Goal: Transaction & Acquisition: Purchase product/service

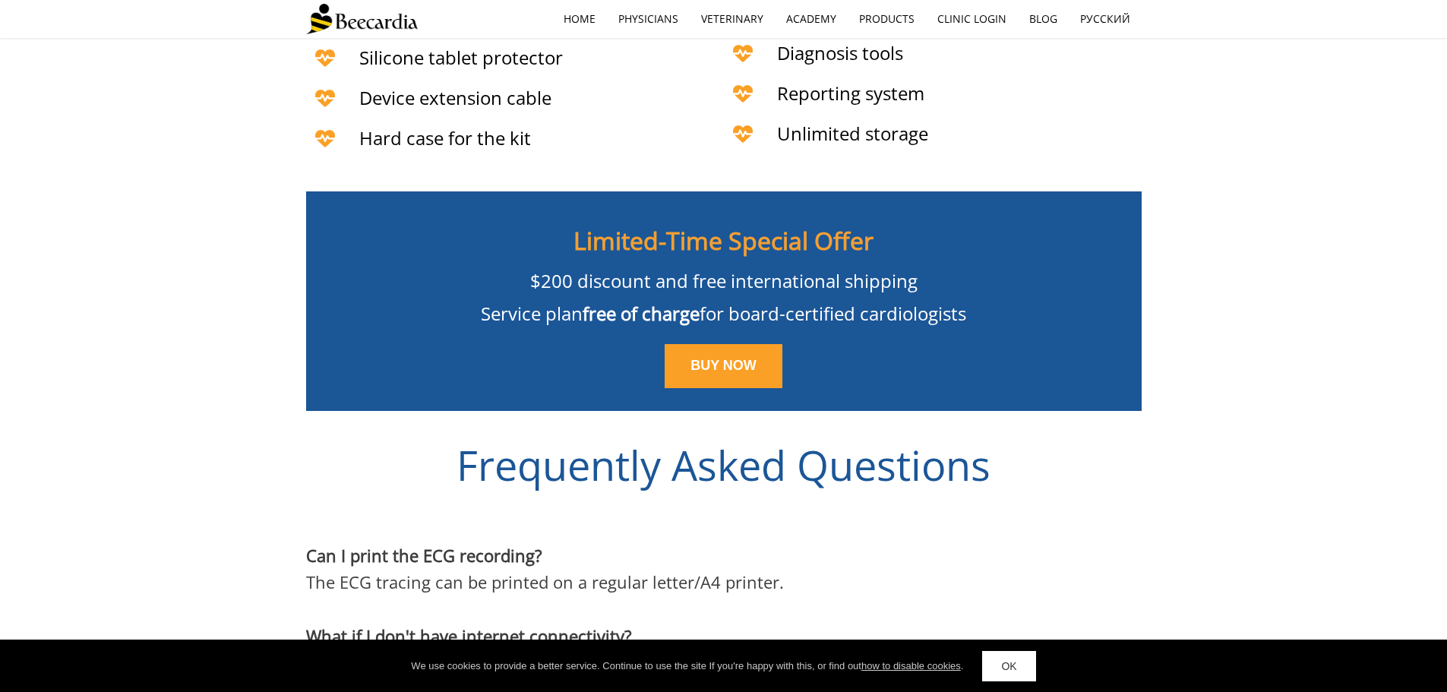
scroll to position [3722, 0]
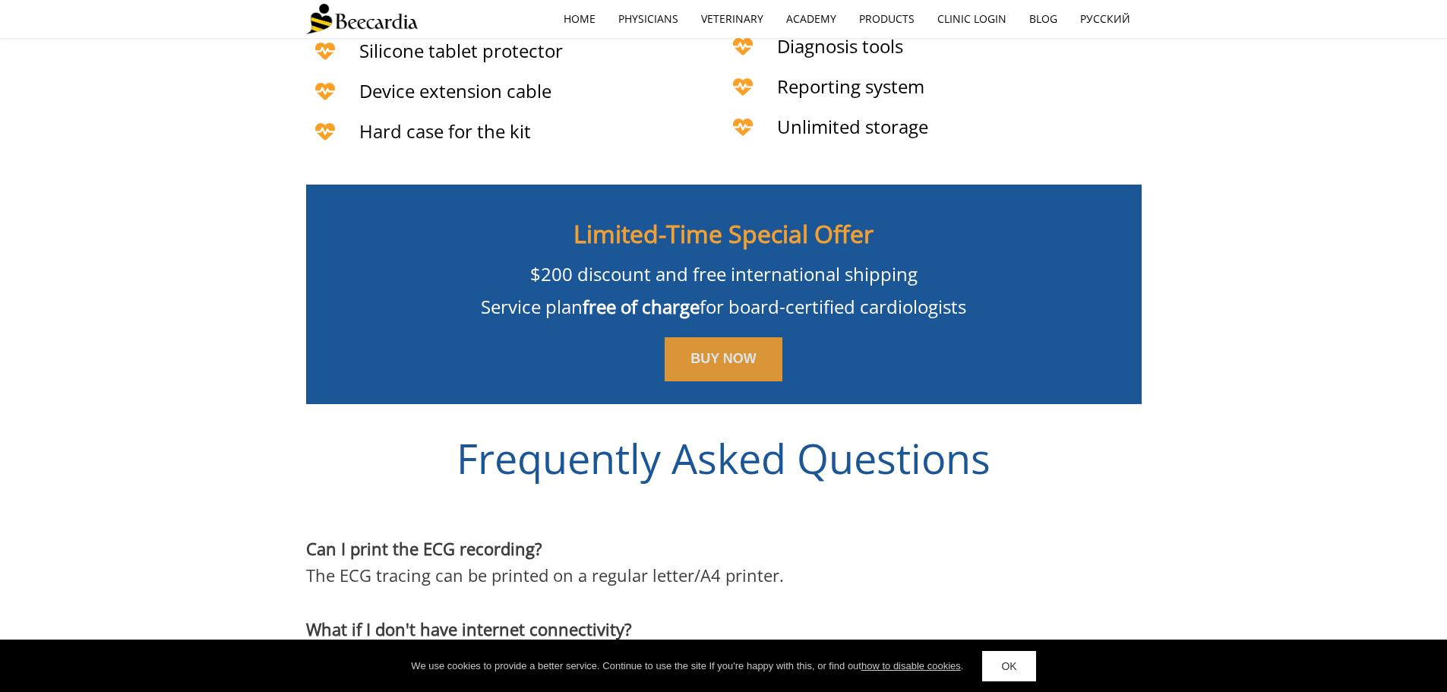
click at [710, 351] on span "BUY NOW" at bounding box center [724, 358] width 66 height 15
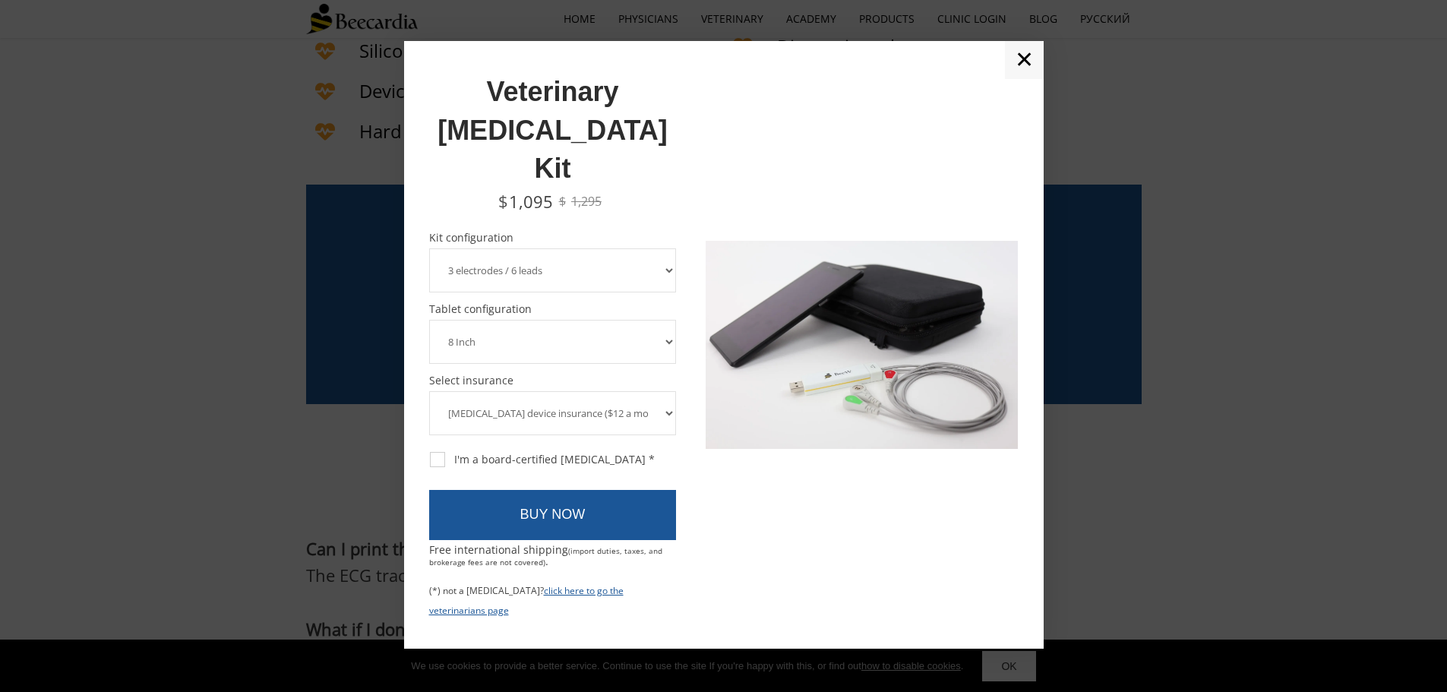
click at [1094, 553] on div at bounding box center [723, 346] width 1447 height 692
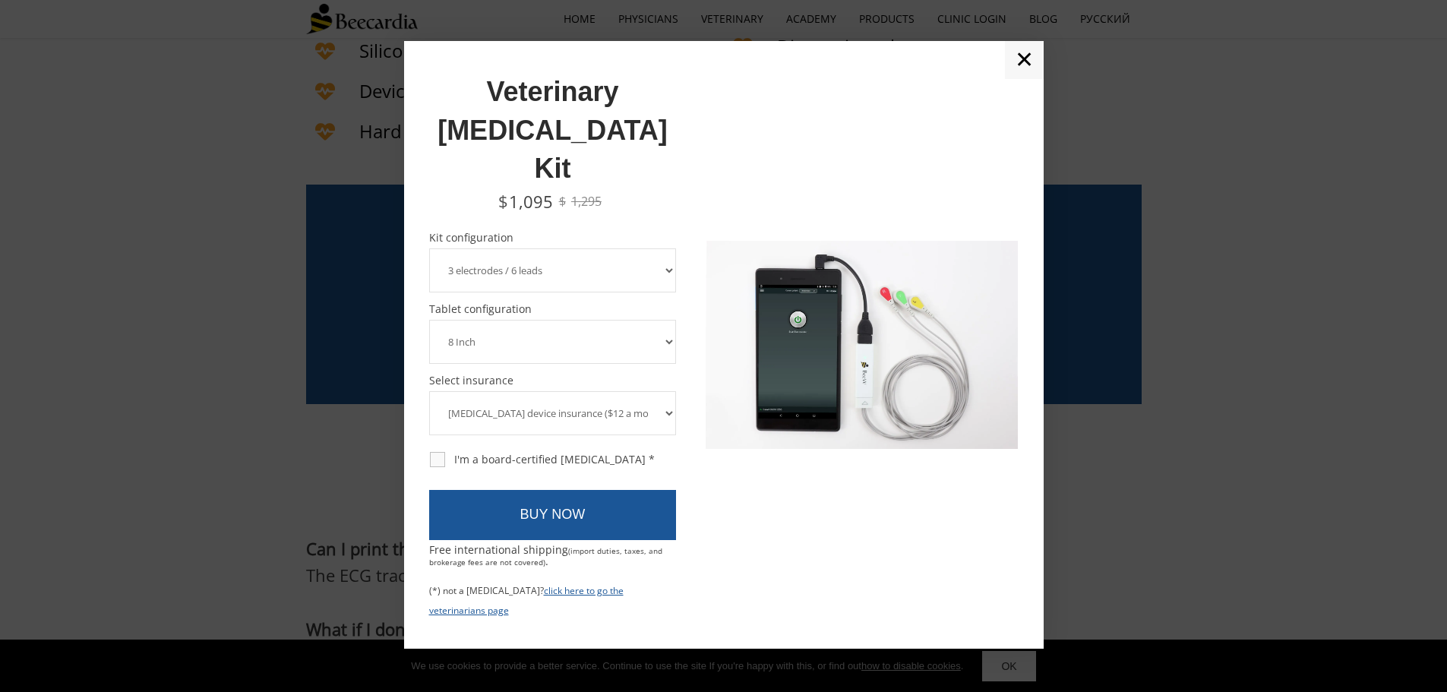
click at [446, 453] on div "I'm a board-certified [MEDICAL_DATA] *" at bounding box center [542, 460] width 225 height 14
click at [429, 451] on input "I'm a board-certified [MEDICAL_DATA] *" at bounding box center [428, 451] width 1 height 1
checkbox input "true"
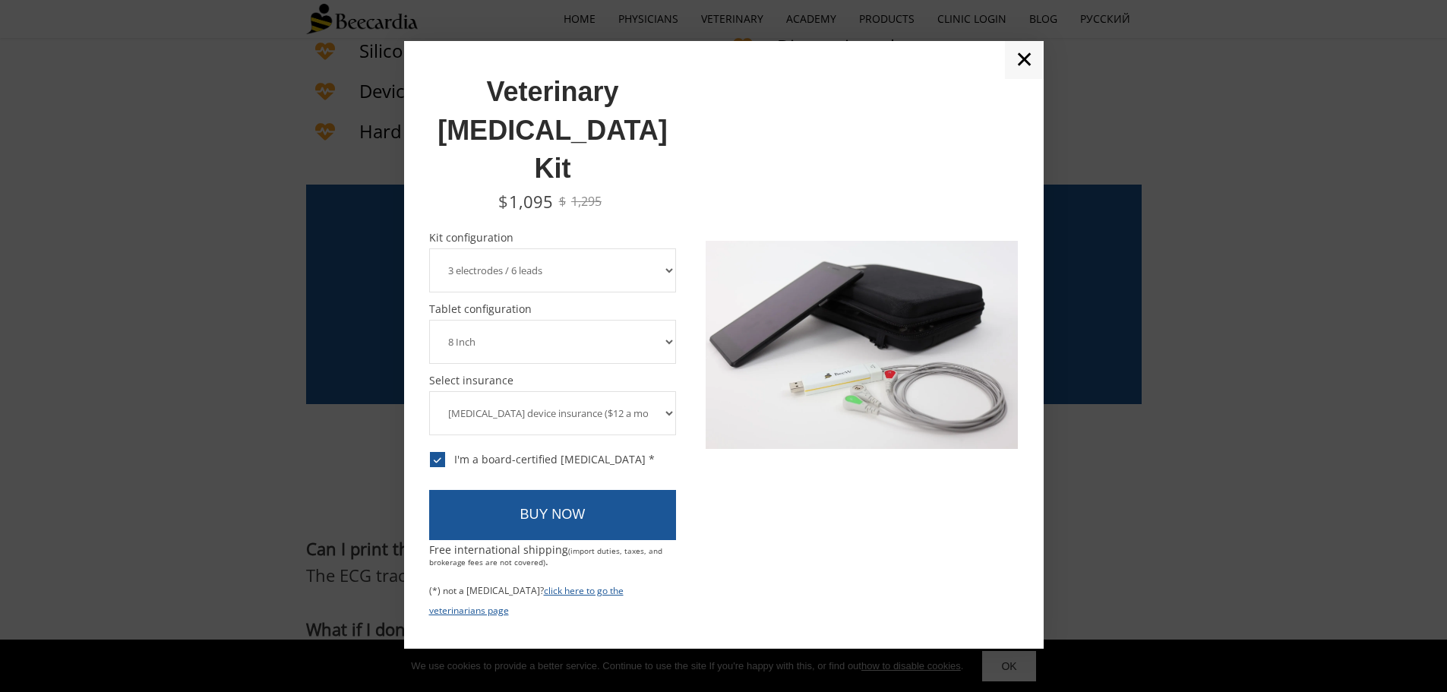
click at [555, 490] on link "BUY NOW" at bounding box center [553, 515] width 248 height 50
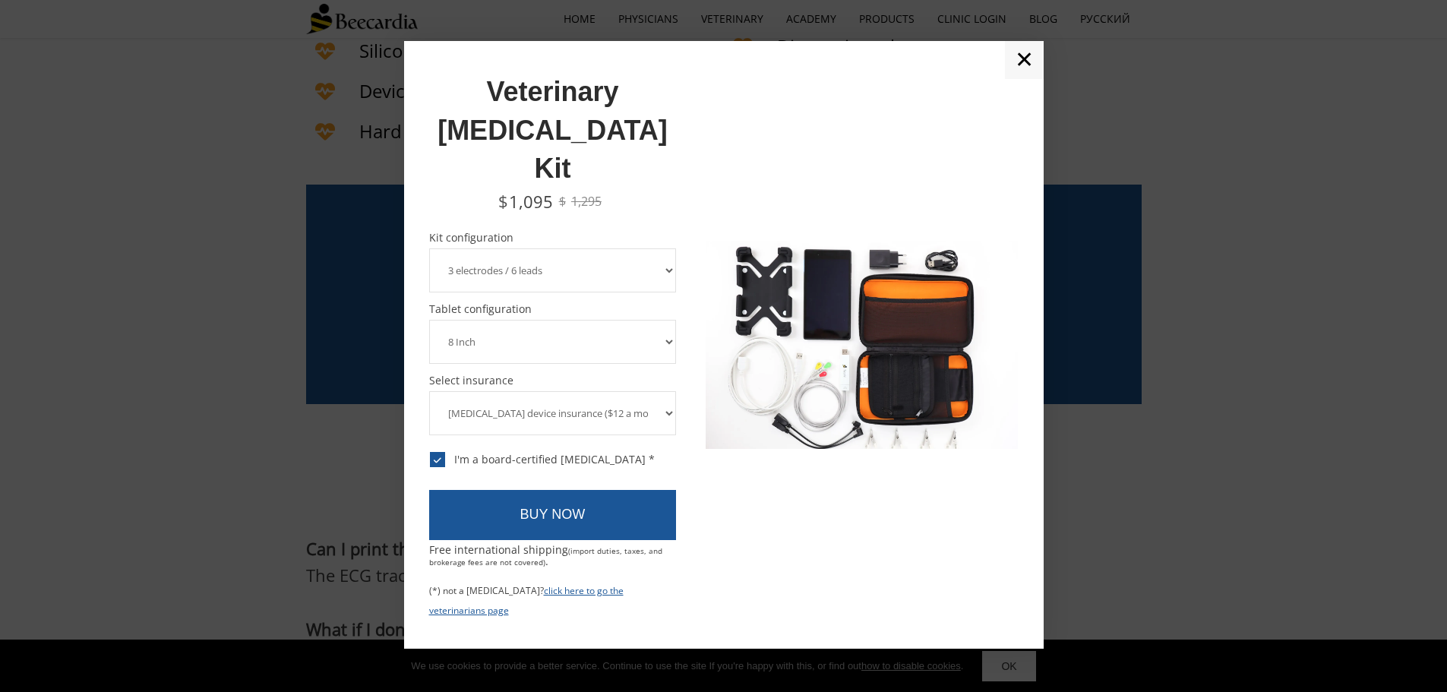
scroll to position [3714, 0]
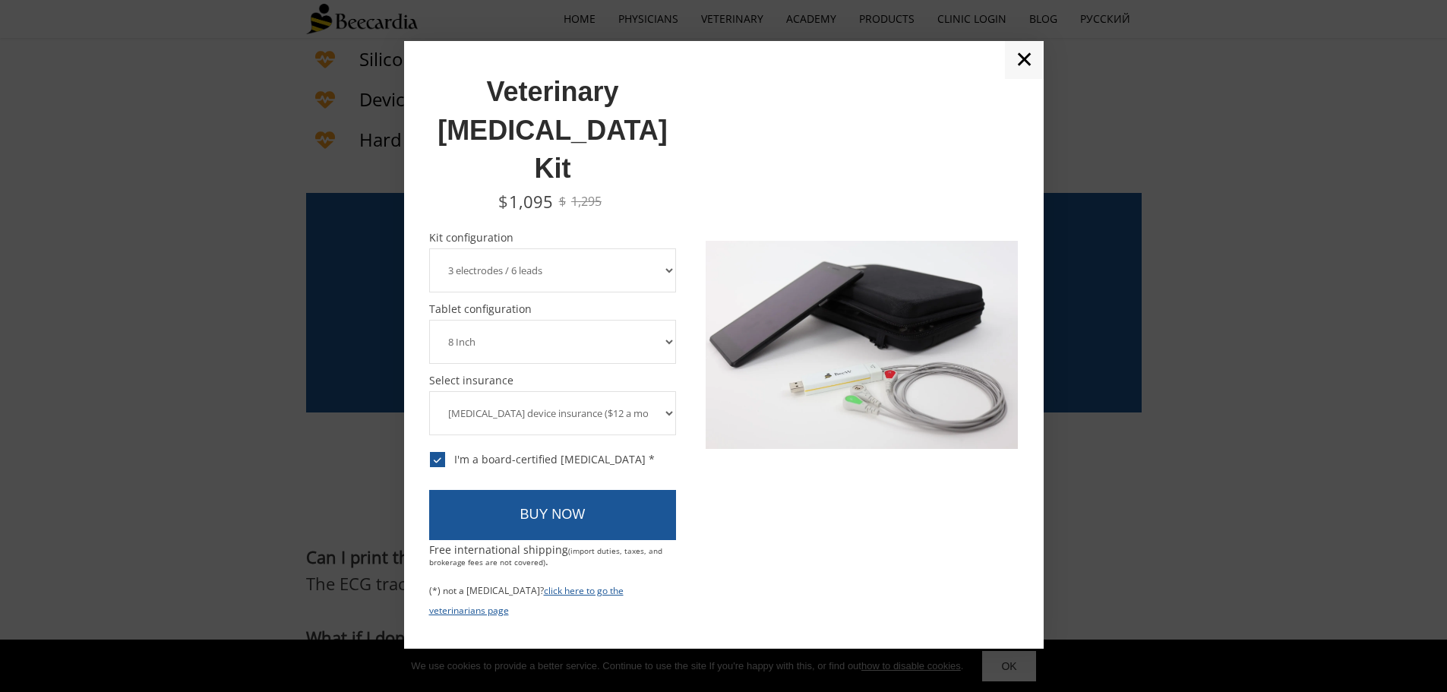
click at [664, 391] on select "[MEDICAL_DATA] device insurance ($12 a month, charged annually) No insurance" at bounding box center [553, 413] width 248 height 44
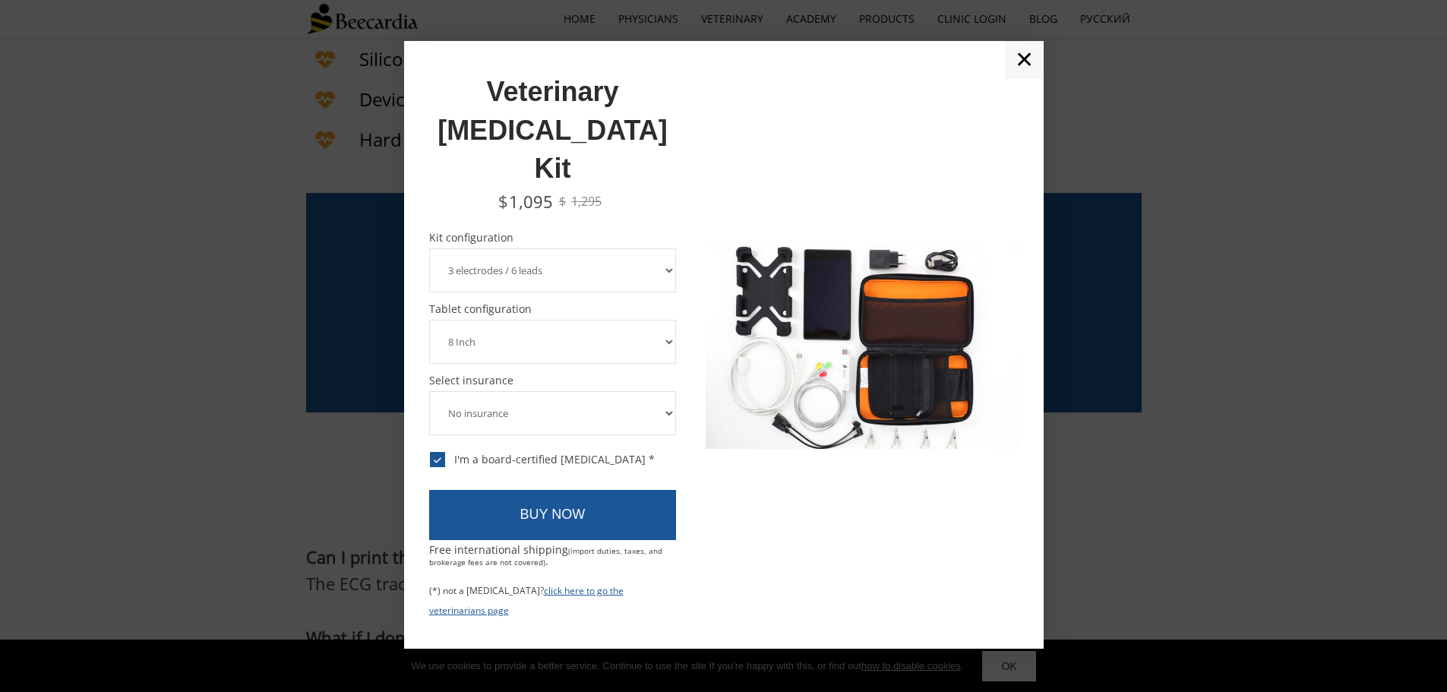
click at [429, 391] on select "[MEDICAL_DATA] device insurance ($12 a month, charged annually) No insurance" at bounding box center [553, 413] width 248 height 44
click at [666, 391] on select "[MEDICAL_DATA] device insurance ($12 a month, charged annually) No insurance" at bounding box center [553, 413] width 248 height 44
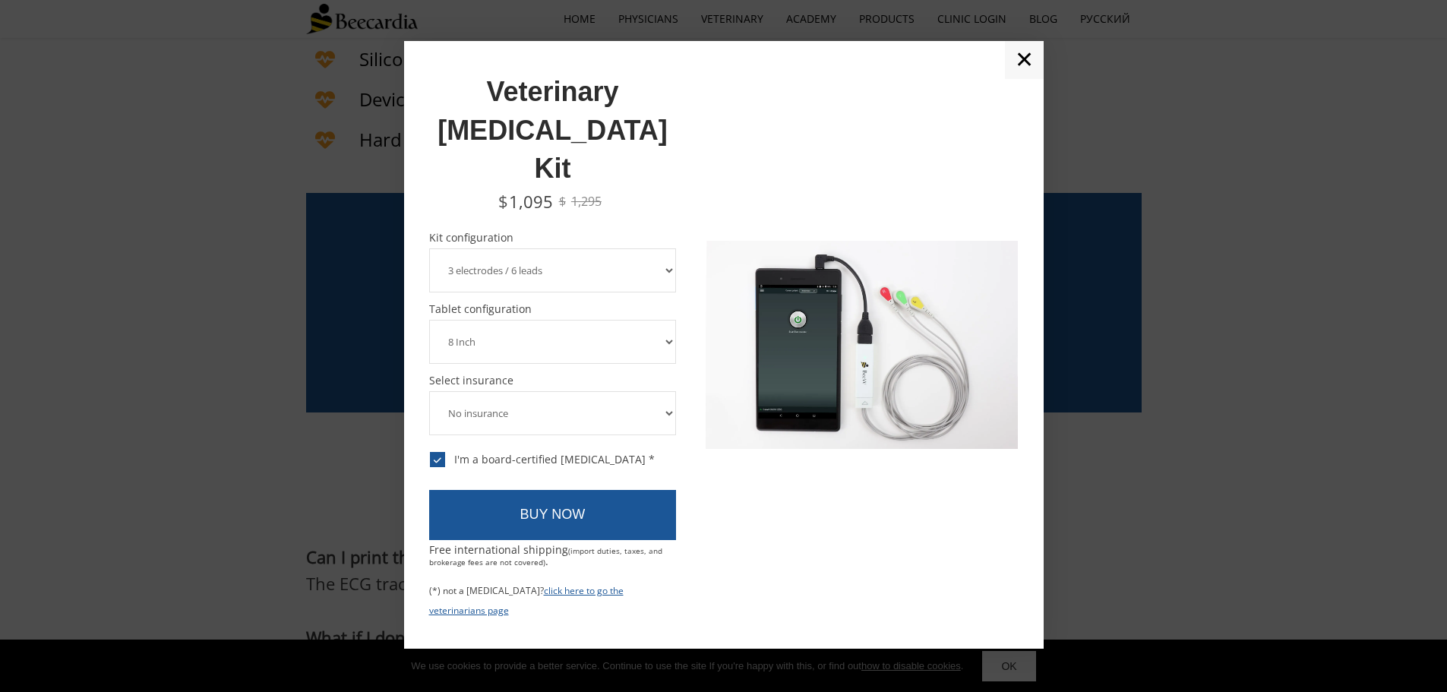
select select "[MEDICAL_DATA] device insurance ($12 a month, charged annually)"
click at [429, 391] on select "[MEDICAL_DATA] device insurance ($12 a month, charged annually) No insurance" at bounding box center [553, 413] width 248 height 44
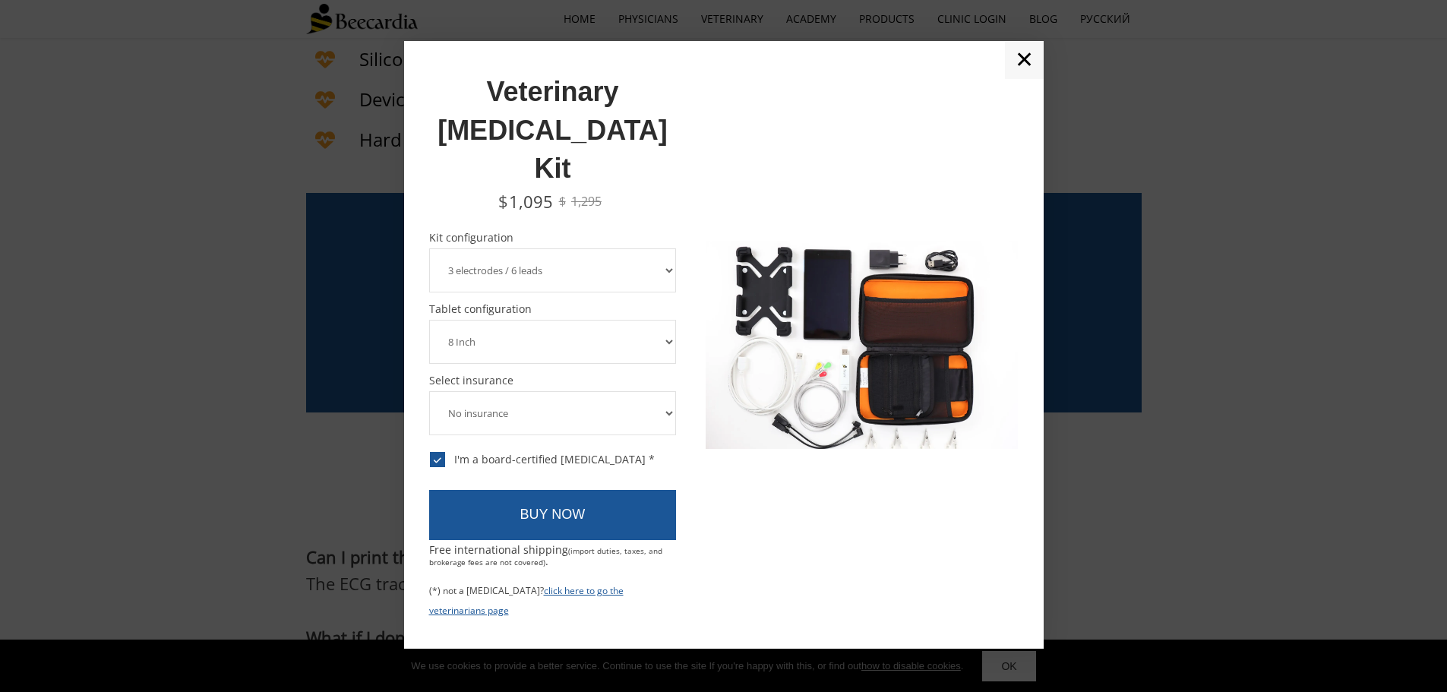
click at [665, 320] on select "8 Inch 10 Inch" at bounding box center [553, 342] width 248 height 44
select select "10 Inch"
click at [429, 320] on select "8 Inch 10 Inch" at bounding box center [553, 342] width 248 height 44
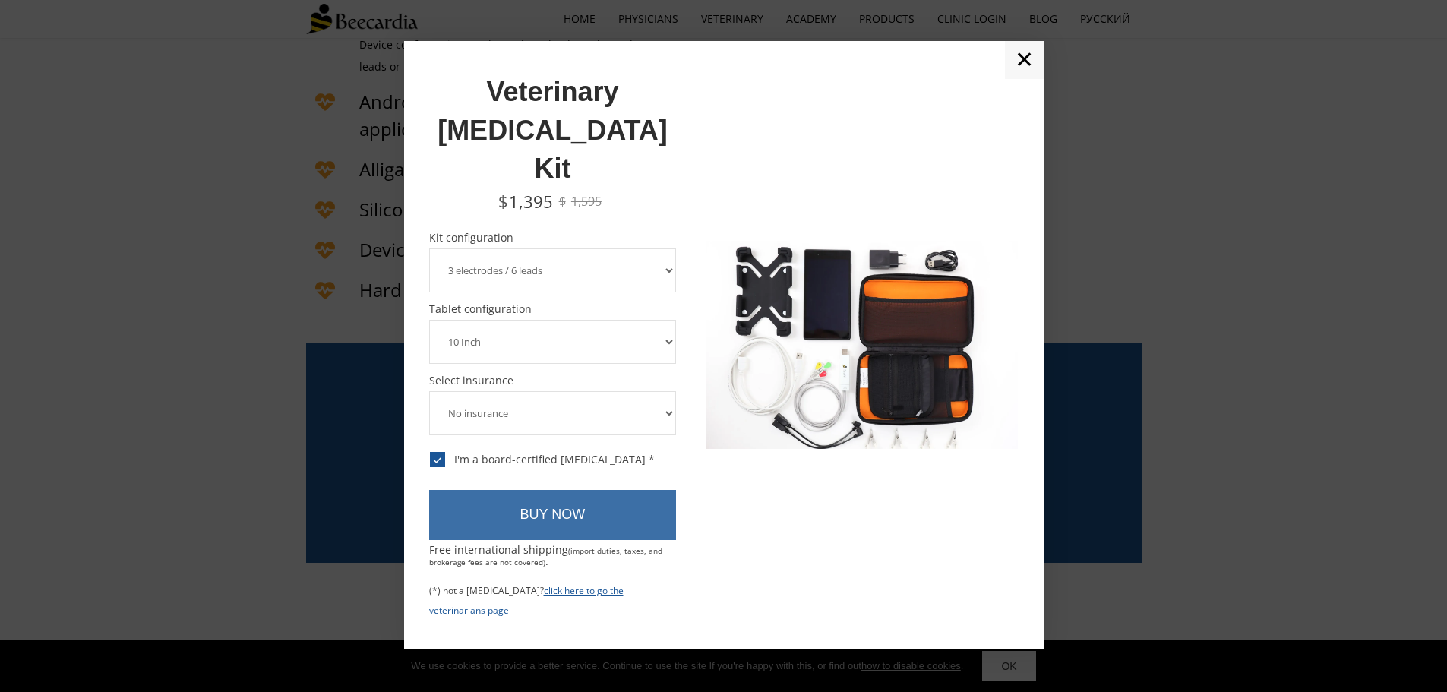
scroll to position [3562, 0]
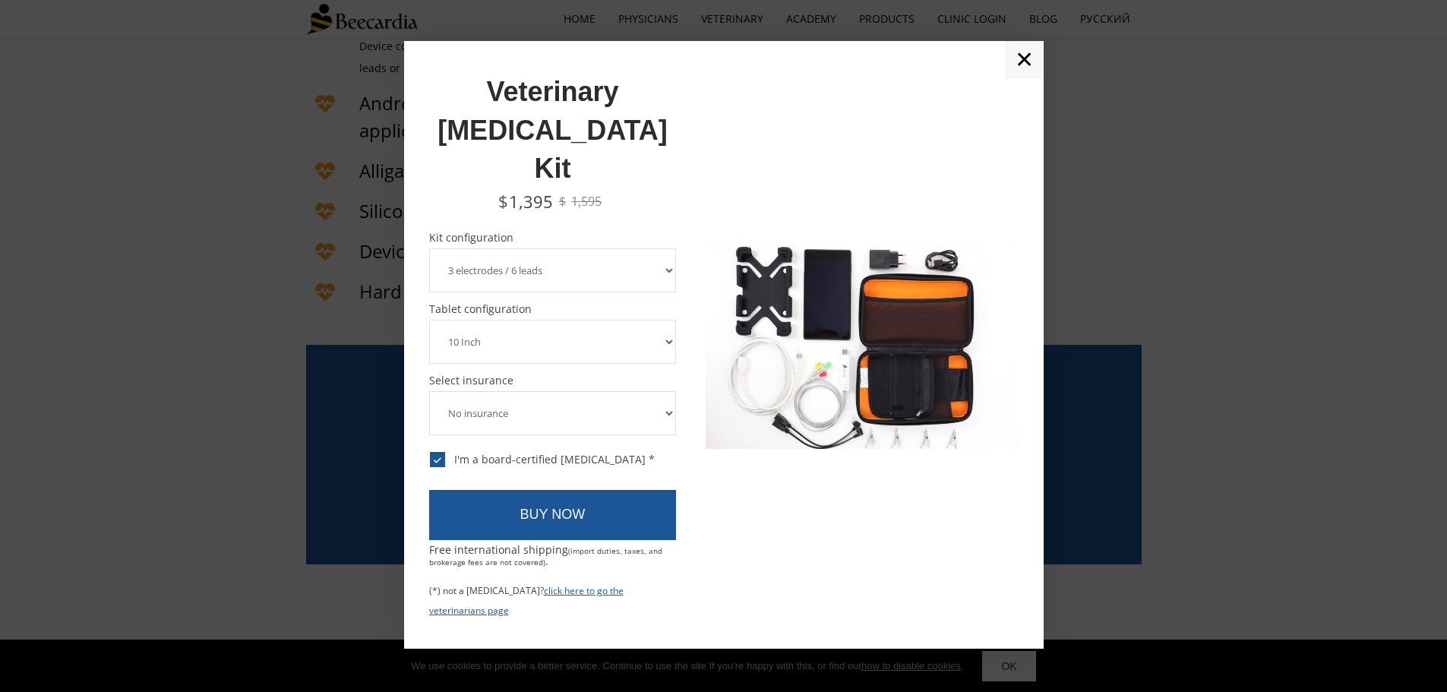
click at [1026, 79] on link "✕" at bounding box center [1024, 60] width 39 height 38
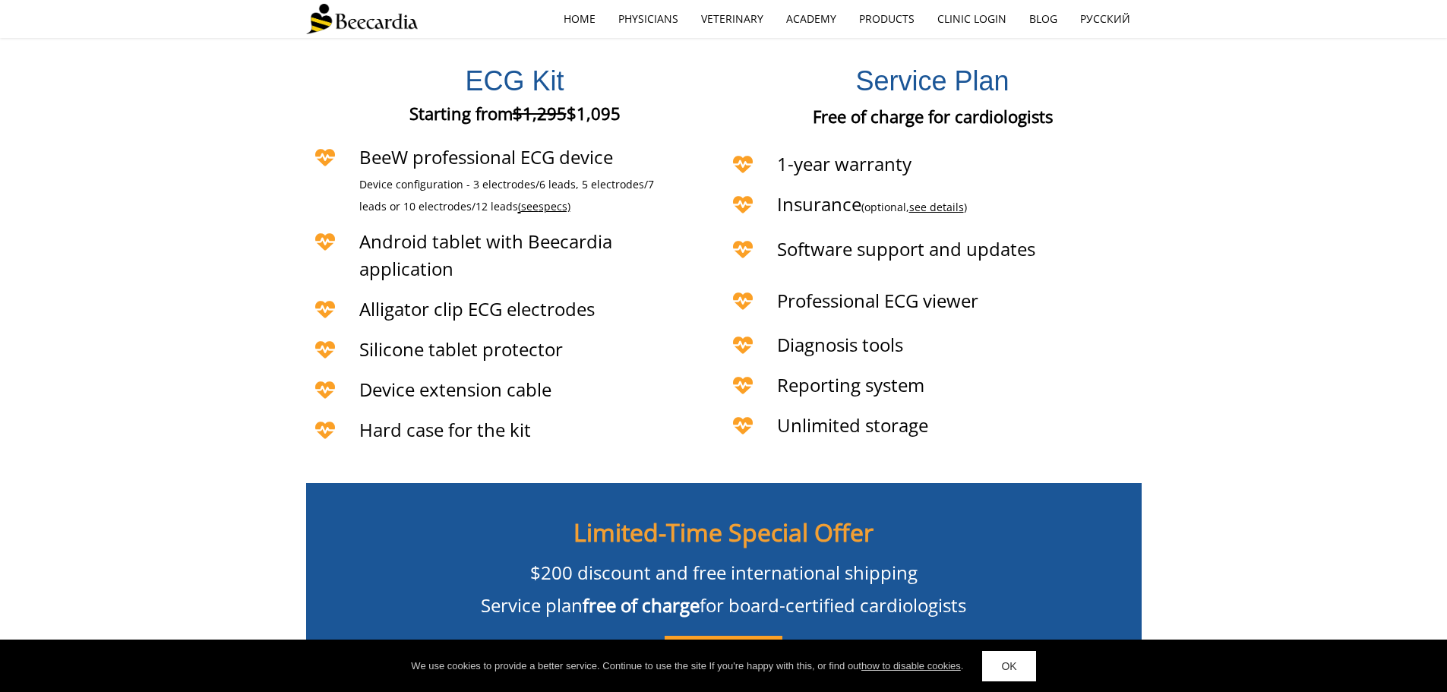
scroll to position [3410, 0]
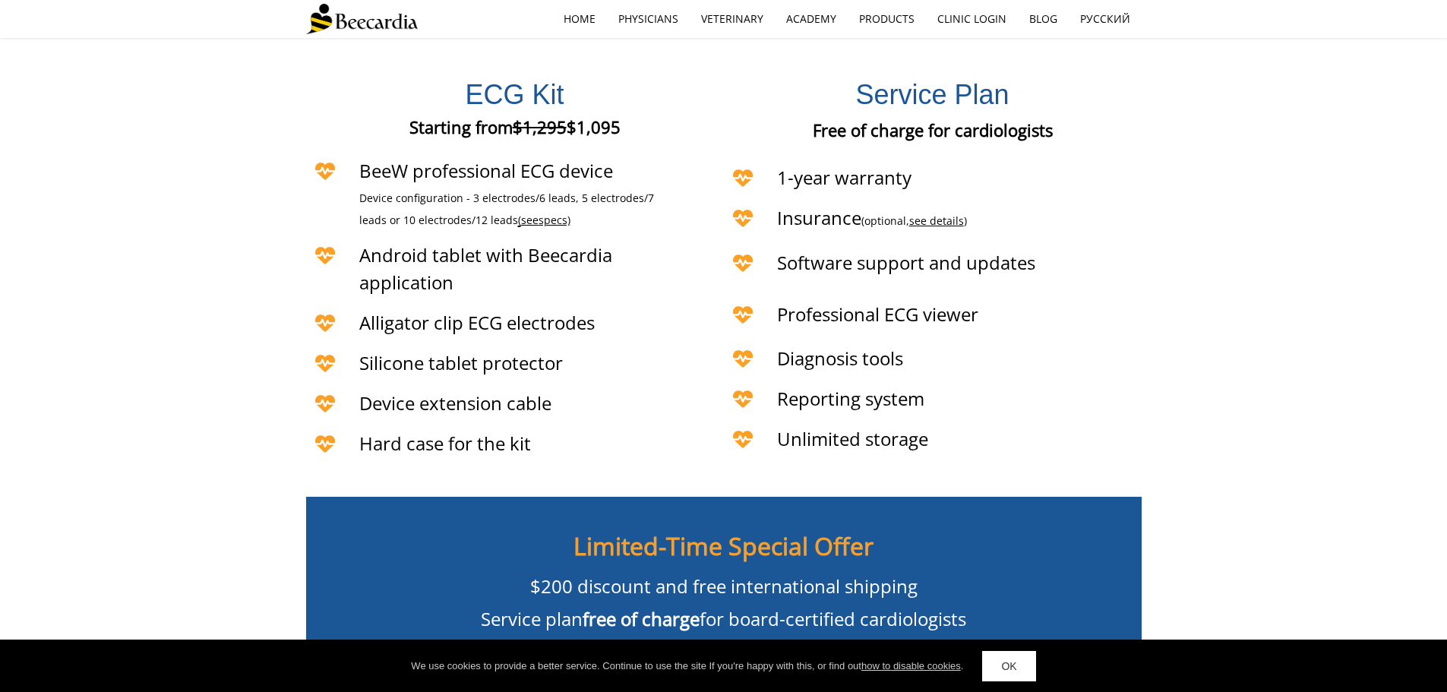
click at [521, 213] on span "see" at bounding box center [529, 220] width 17 height 14
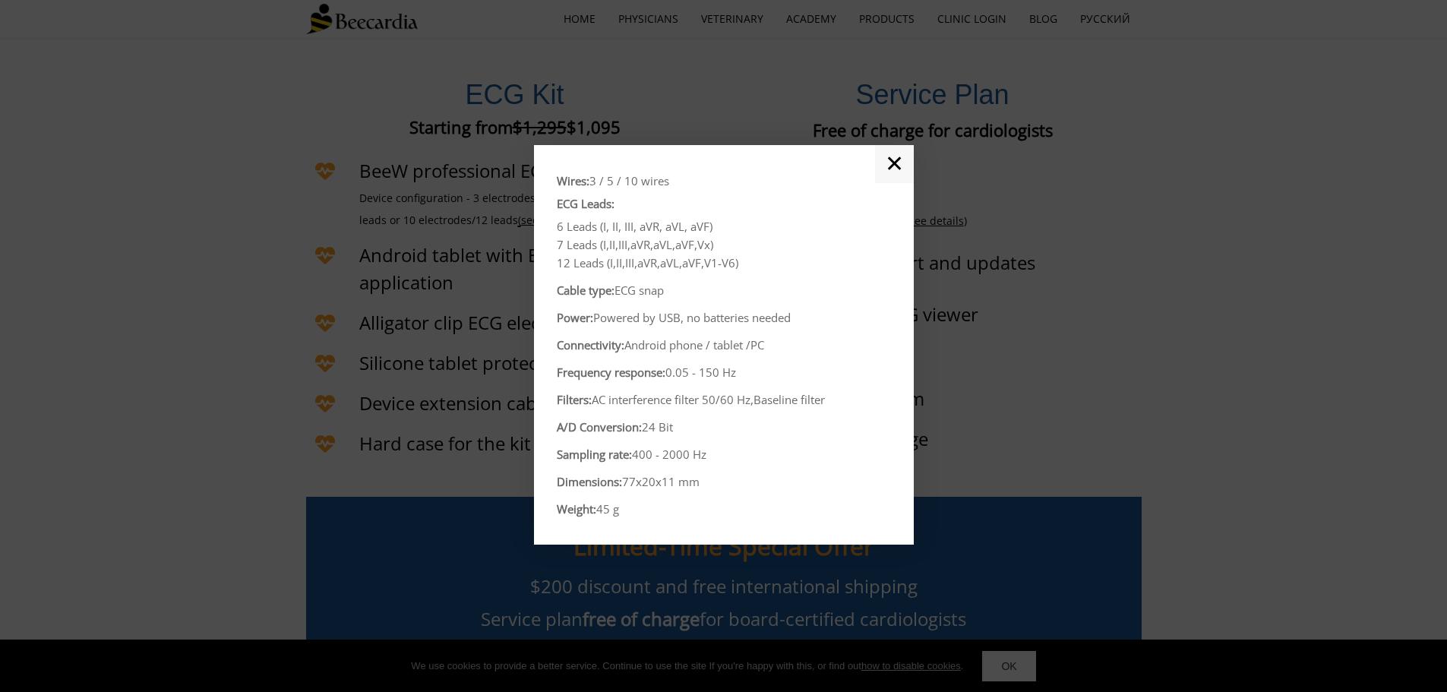
click at [886, 173] on link "✕" at bounding box center [894, 164] width 39 height 38
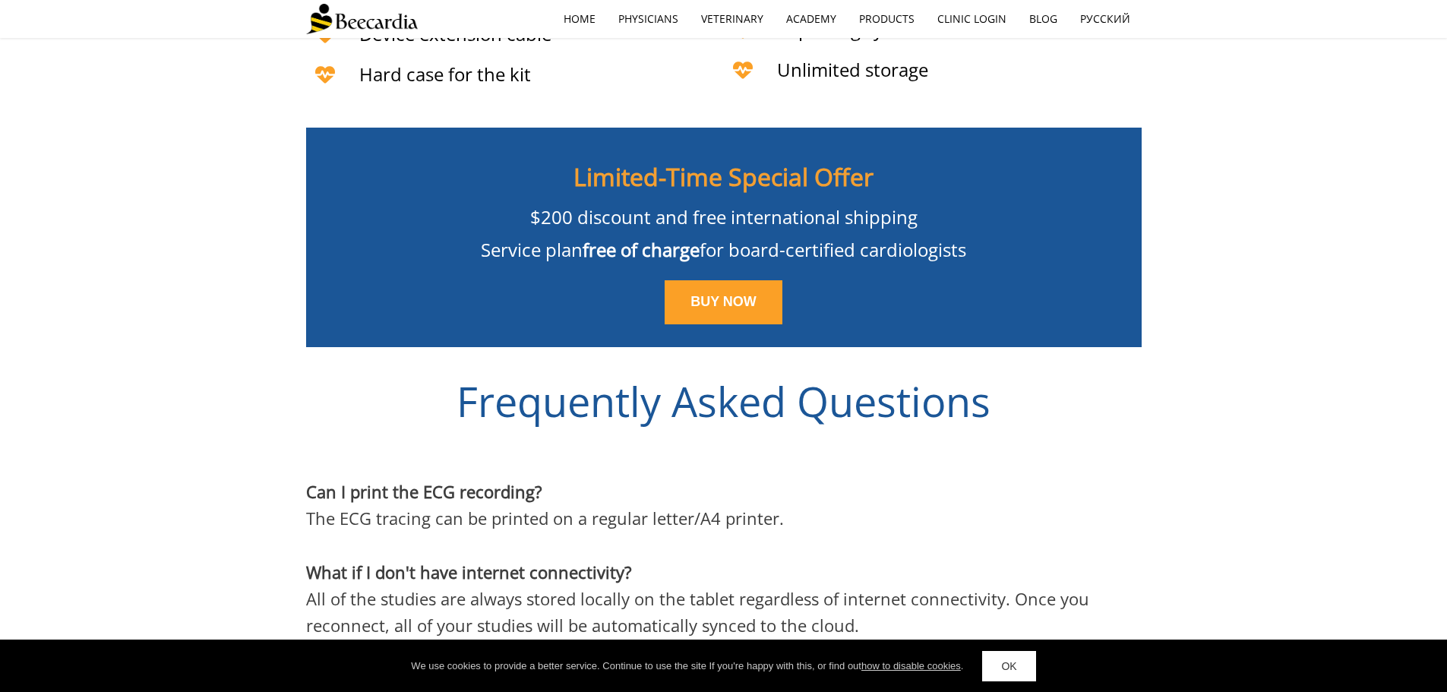
scroll to position [3638, 0]
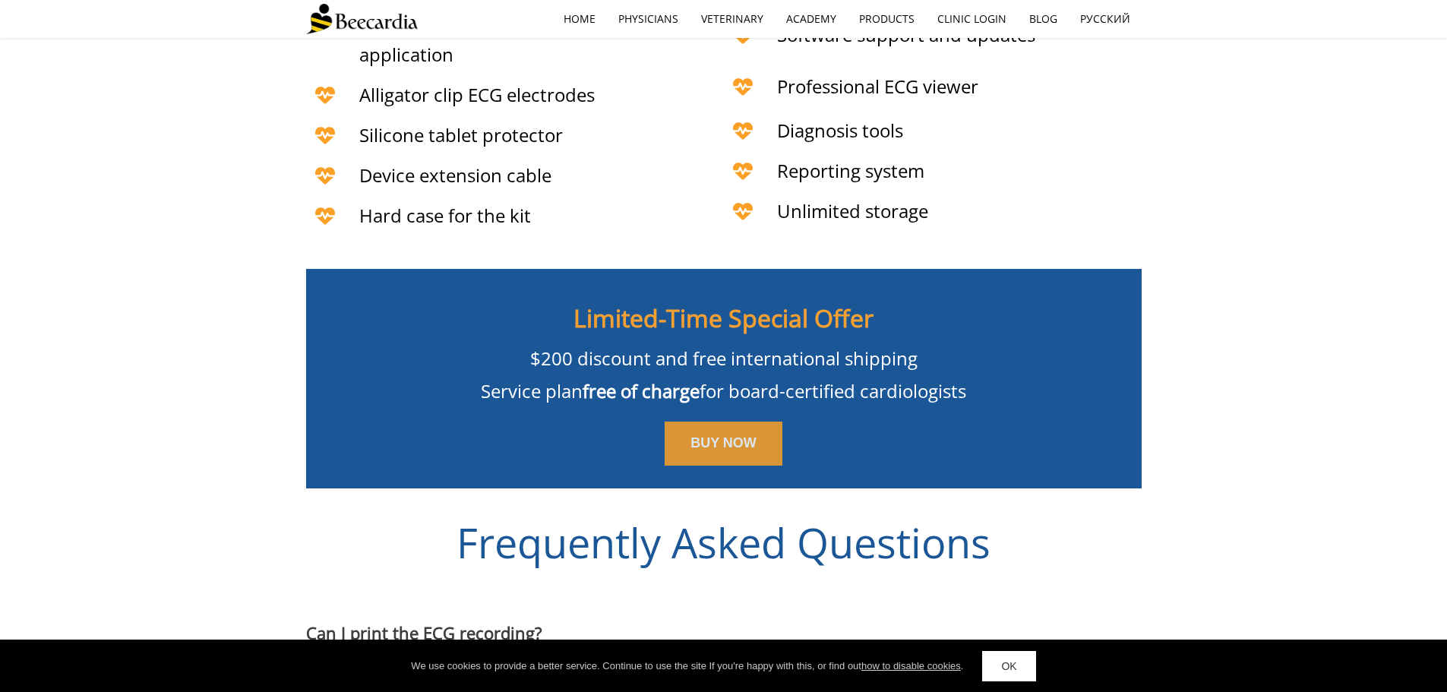
click at [704, 435] on span "BUY NOW" at bounding box center [724, 442] width 66 height 15
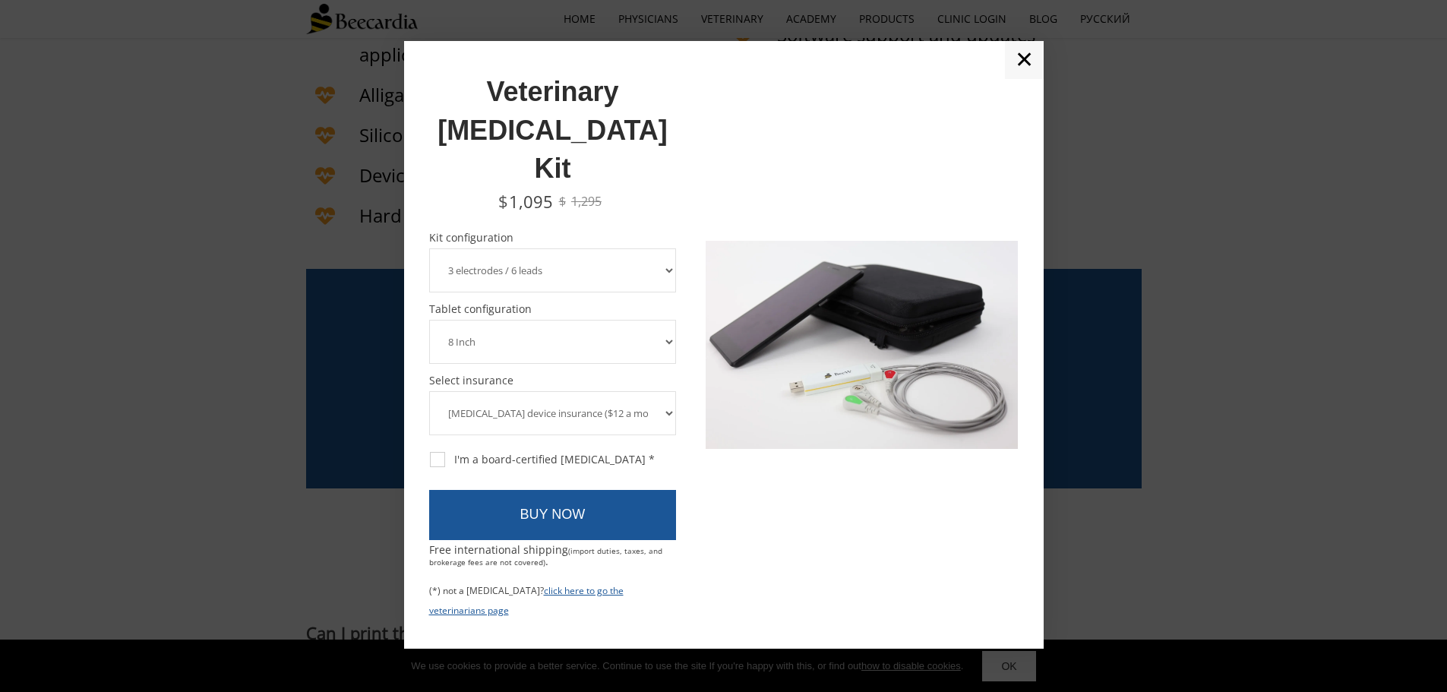
click at [668, 248] on select "3 electrodes / 6 leads 5 electrodes / 7 leads 10 electrodes / 12 leads" at bounding box center [553, 270] width 248 height 44
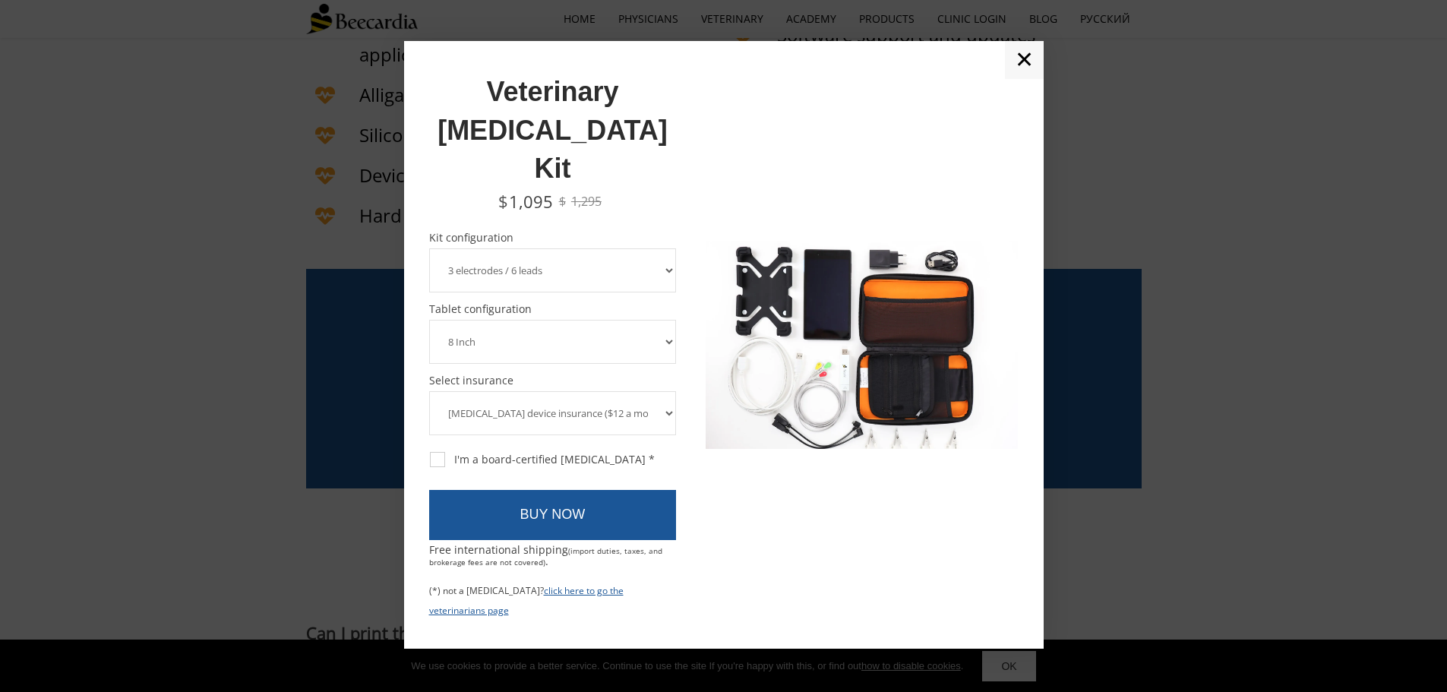
select select "10 electrodes / 12 leads"
click at [429, 248] on select "3 electrodes / 6 leads 5 electrodes / 7 leads 10 electrodes / 12 leads" at bounding box center [553, 270] width 248 height 44
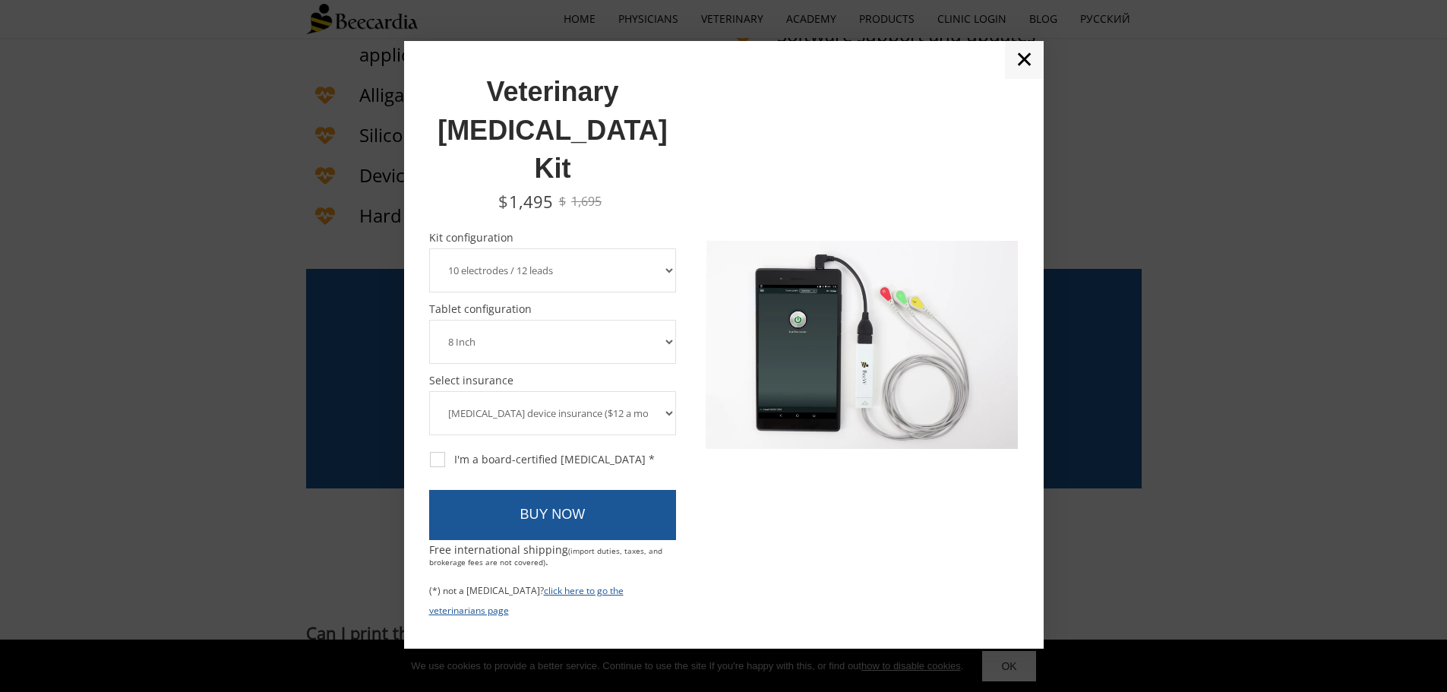
click at [664, 248] on select "3 electrodes / 6 leads 5 electrodes / 7 leads 10 electrodes / 12 leads" at bounding box center [553, 270] width 248 height 44
click at [714, 189] on div at bounding box center [862, 344] width 312 height 557
